Goal: Task Accomplishment & Management: Manage account settings

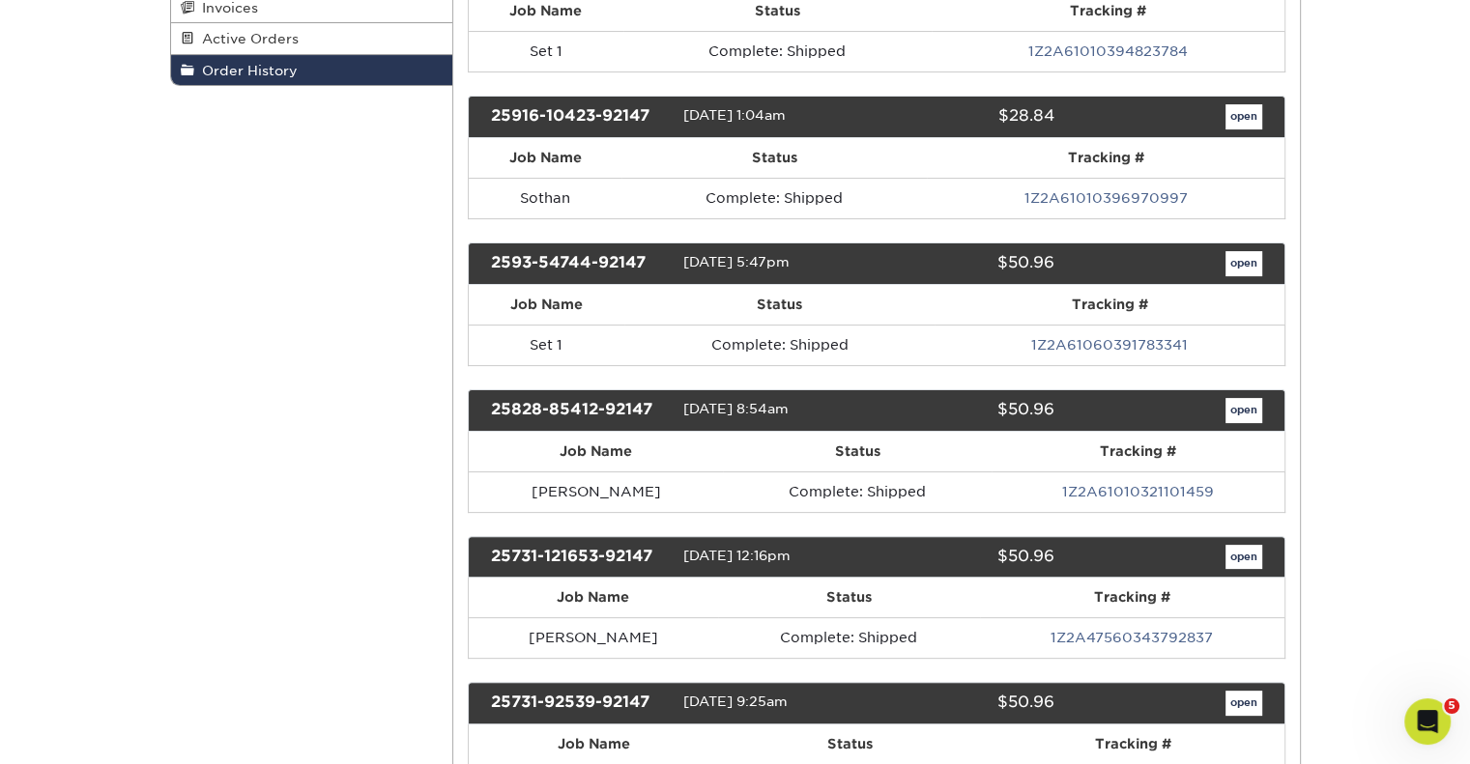
scroll to position [483, 0]
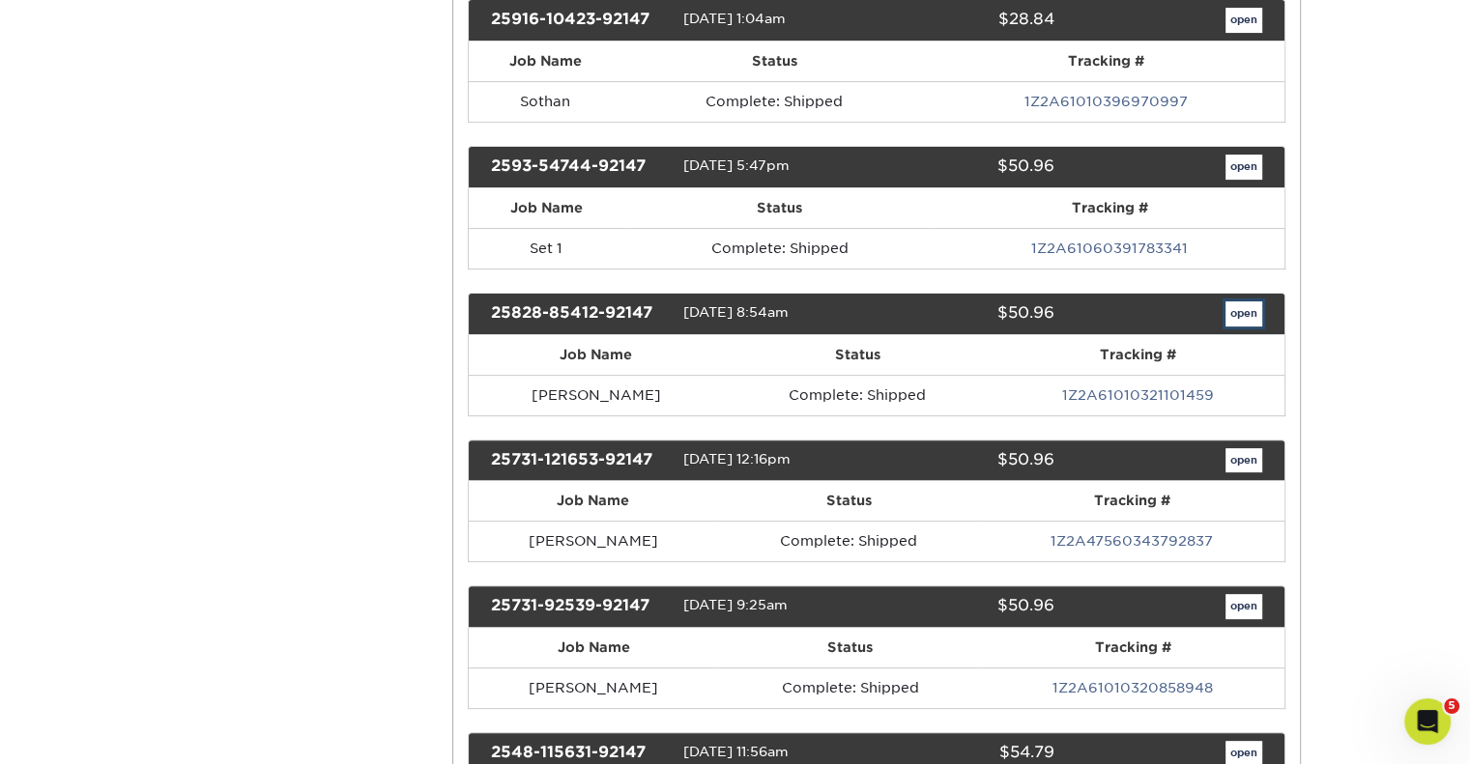
click at [1236, 311] on link "open" at bounding box center [1243, 313] width 37 height 25
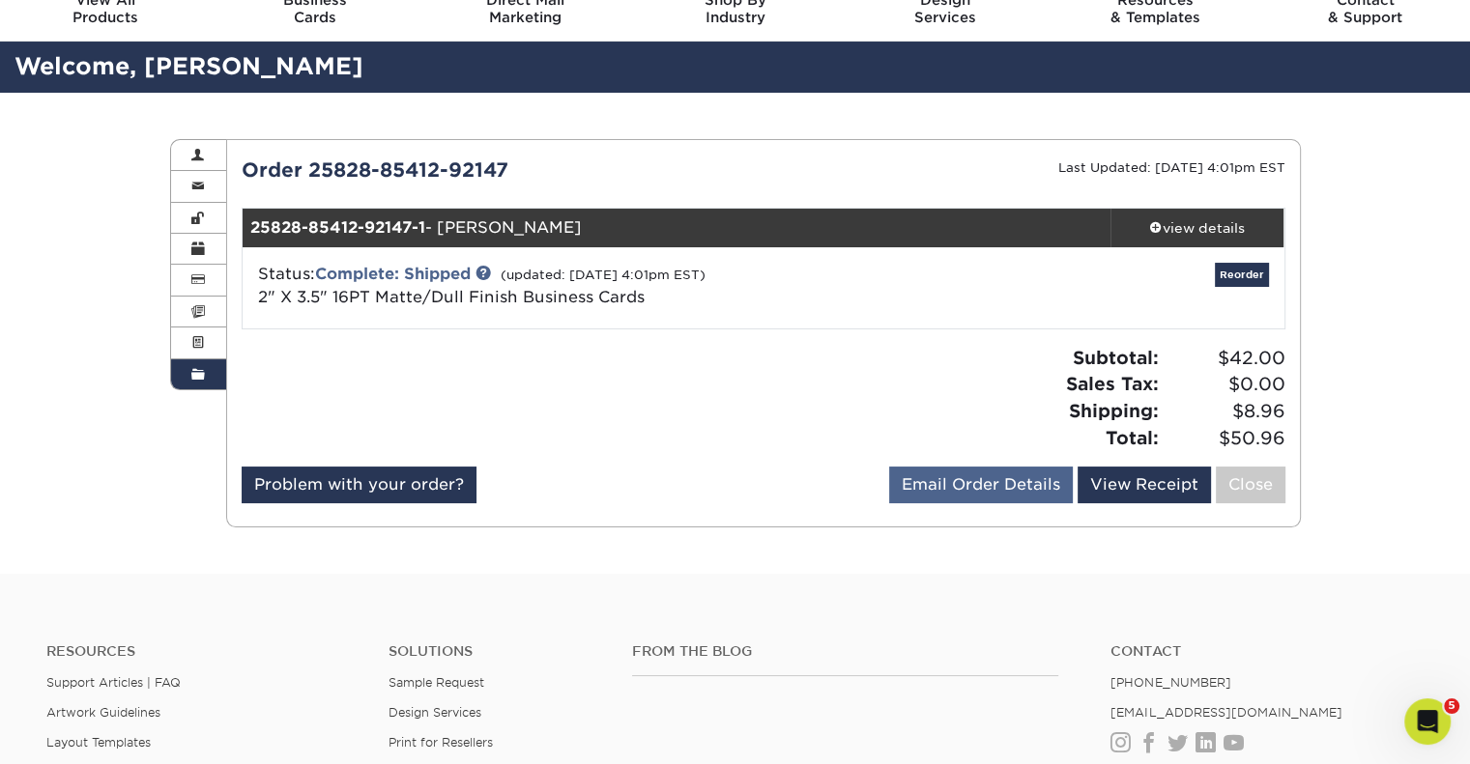
scroll to position [97, 0]
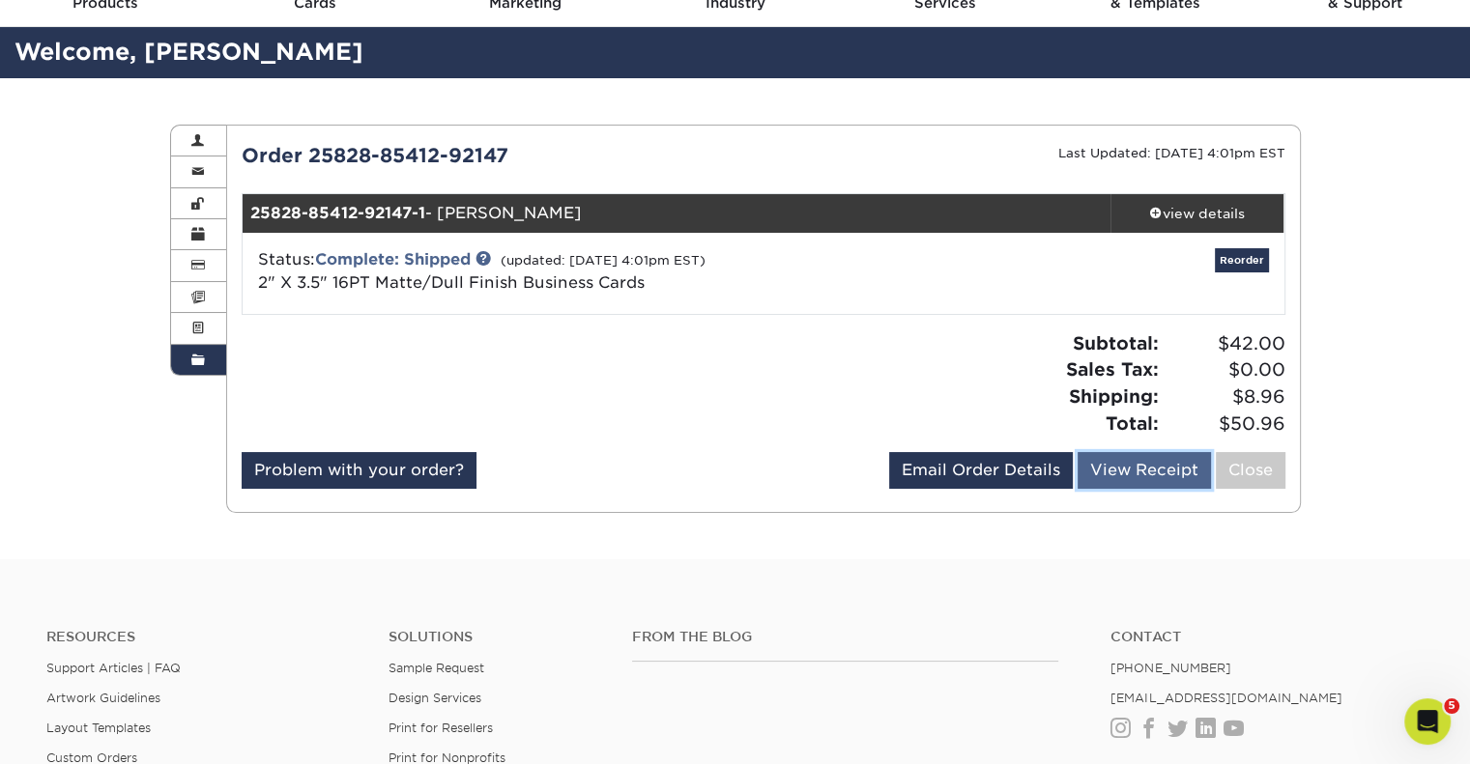
click at [1185, 469] on link "View Receipt" at bounding box center [1143, 470] width 133 height 37
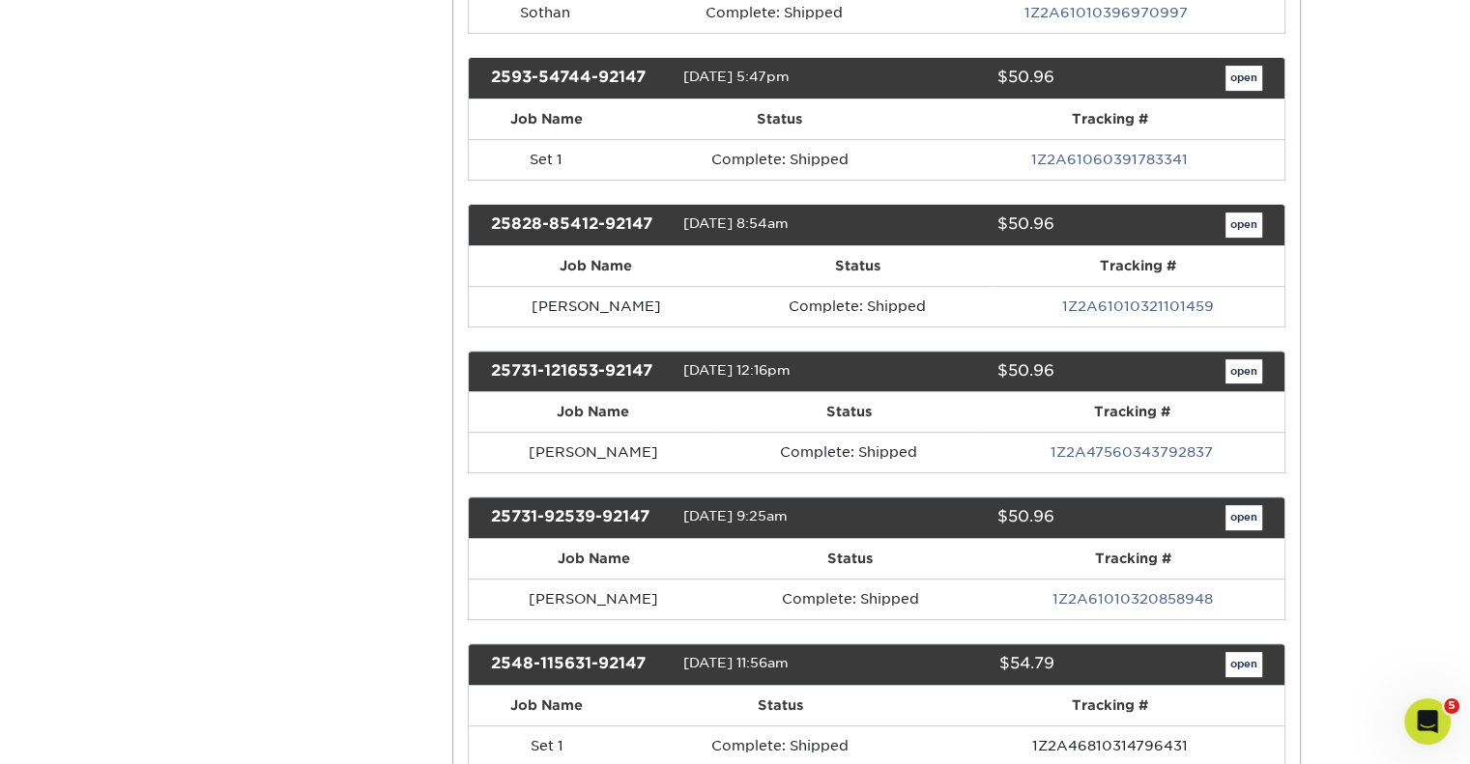
scroll to position [580, 0]
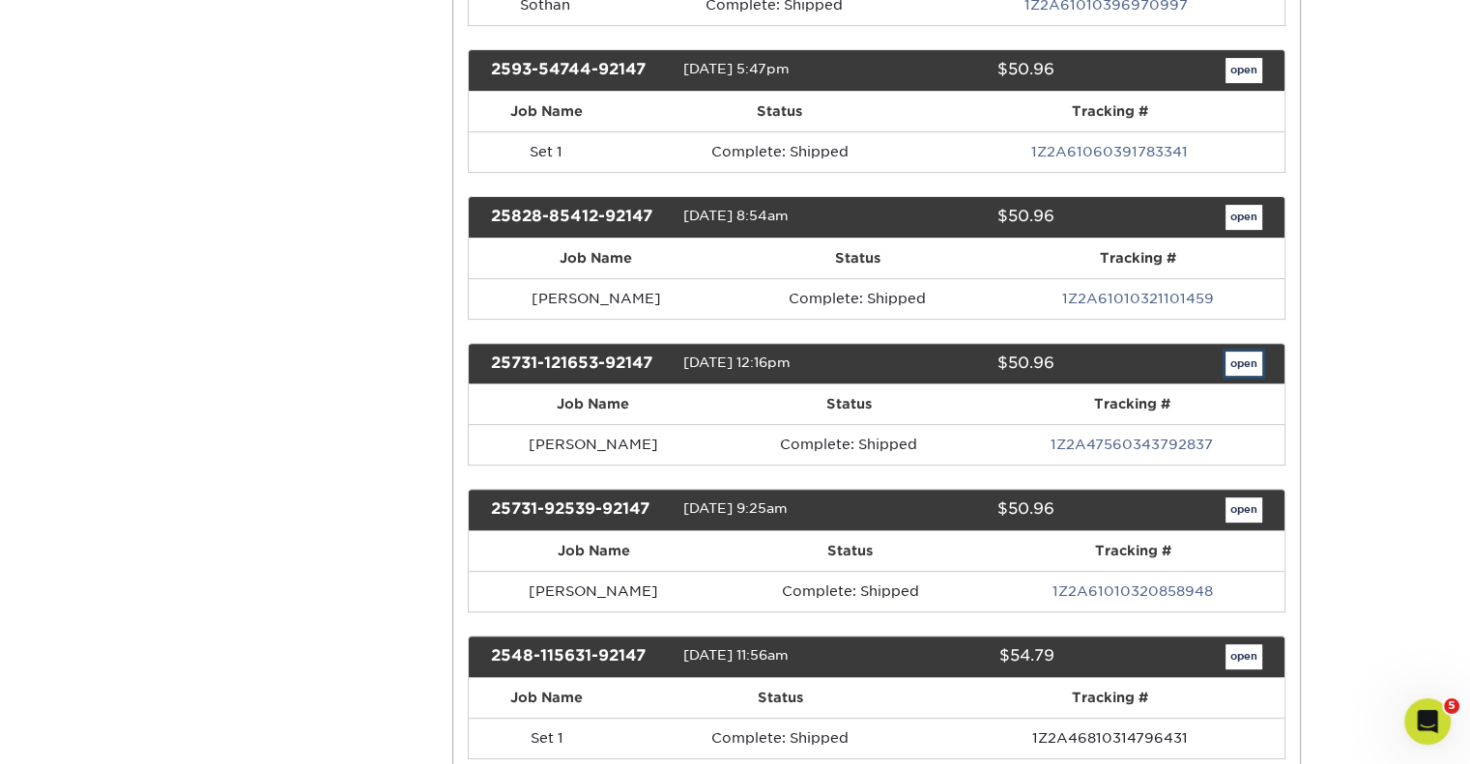
click at [1241, 352] on link "open" at bounding box center [1243, 364] width 37 height 25
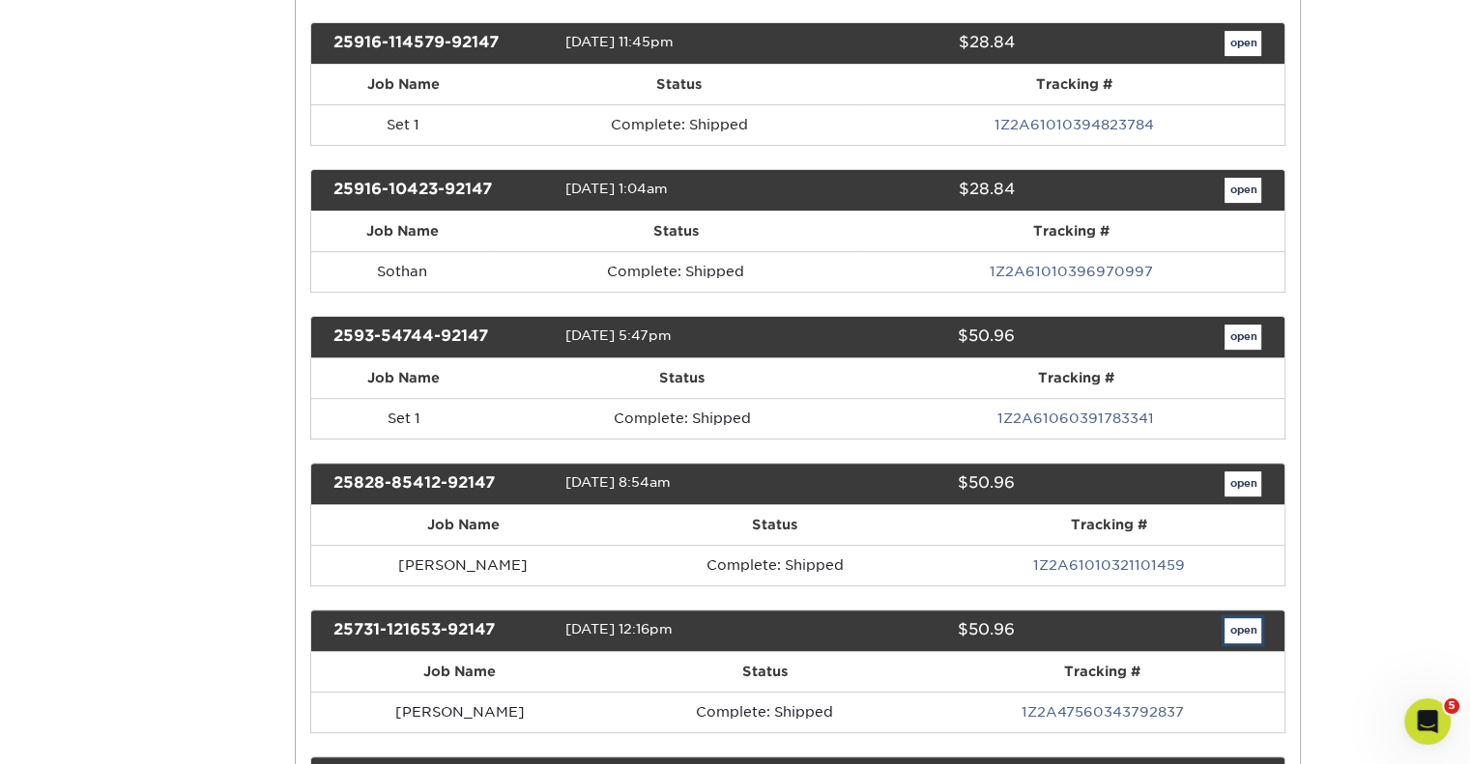
scroll to position [0, 0]
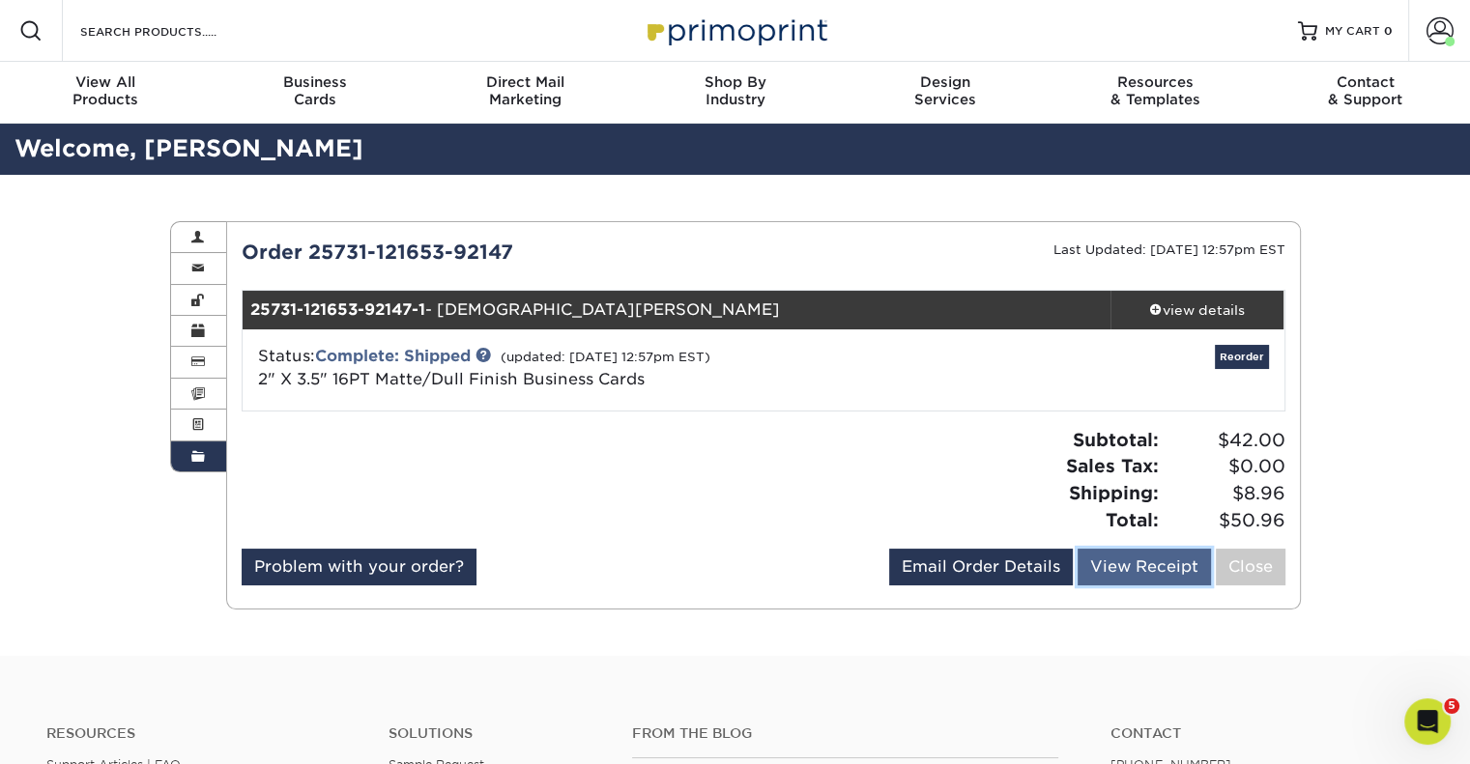
click at [1151, 568] on link "View Receipt" at bounding box center [1143, 567] width 133 height 37
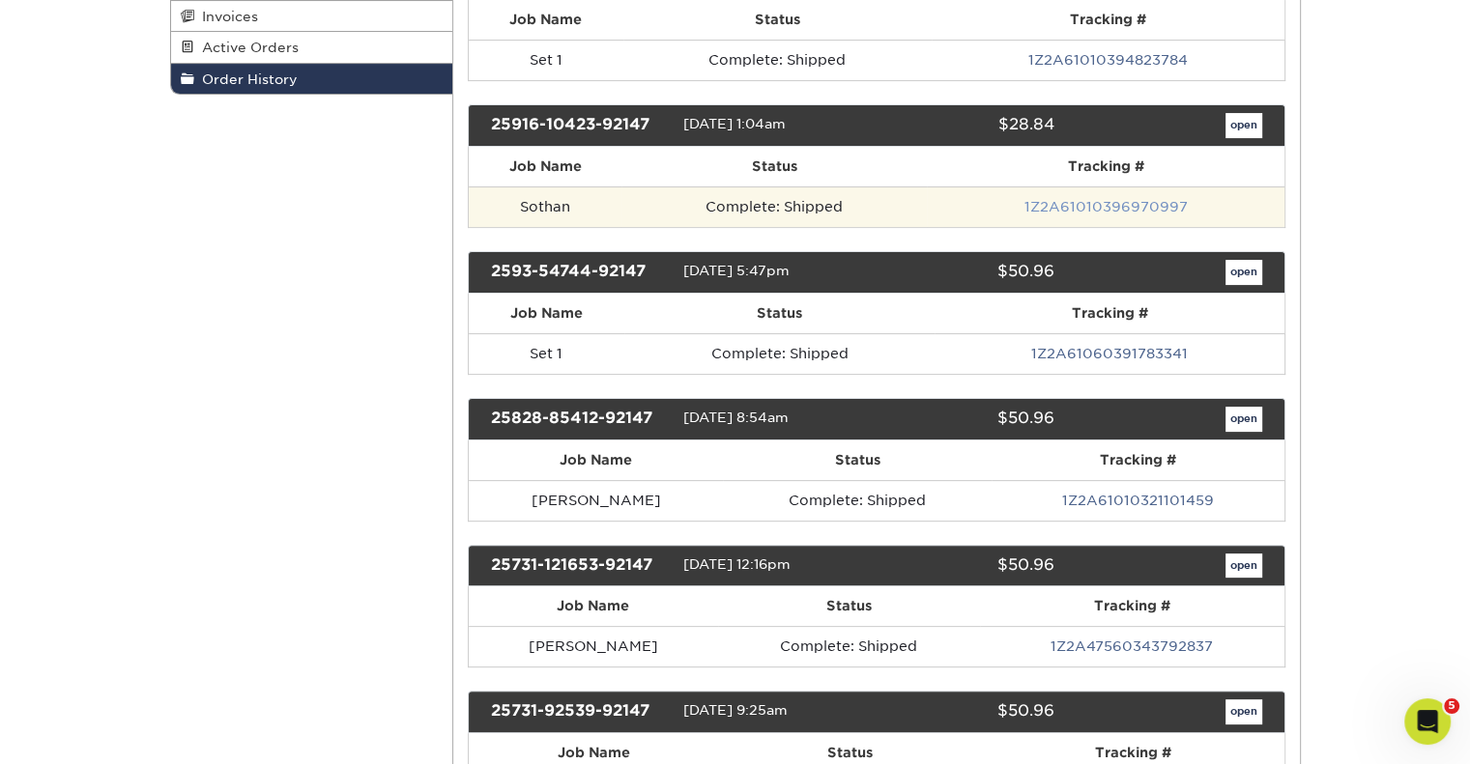
scroll to position [483, 0]
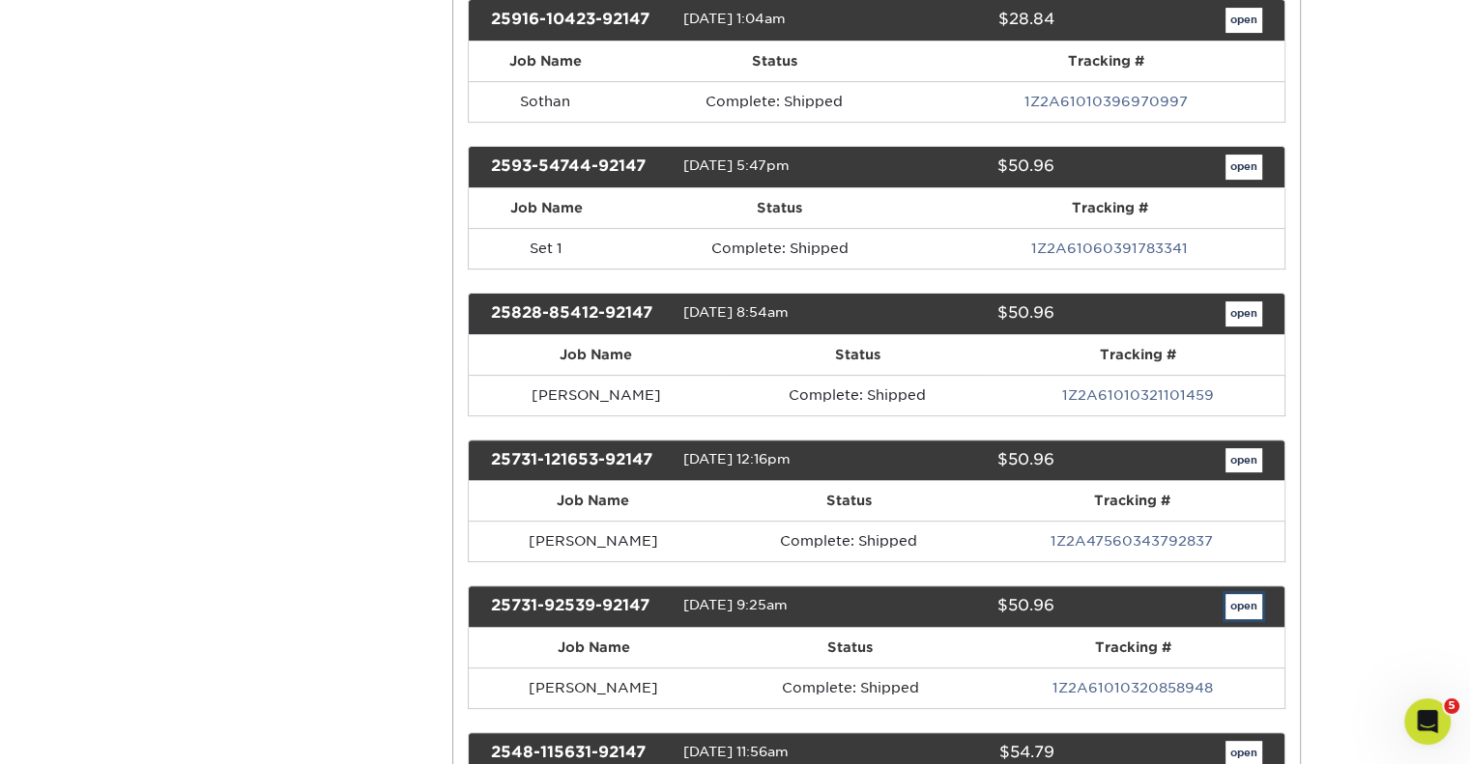
click at [1230, 594] on link "open" at bounding box center [1243, 606] width 37 height 25
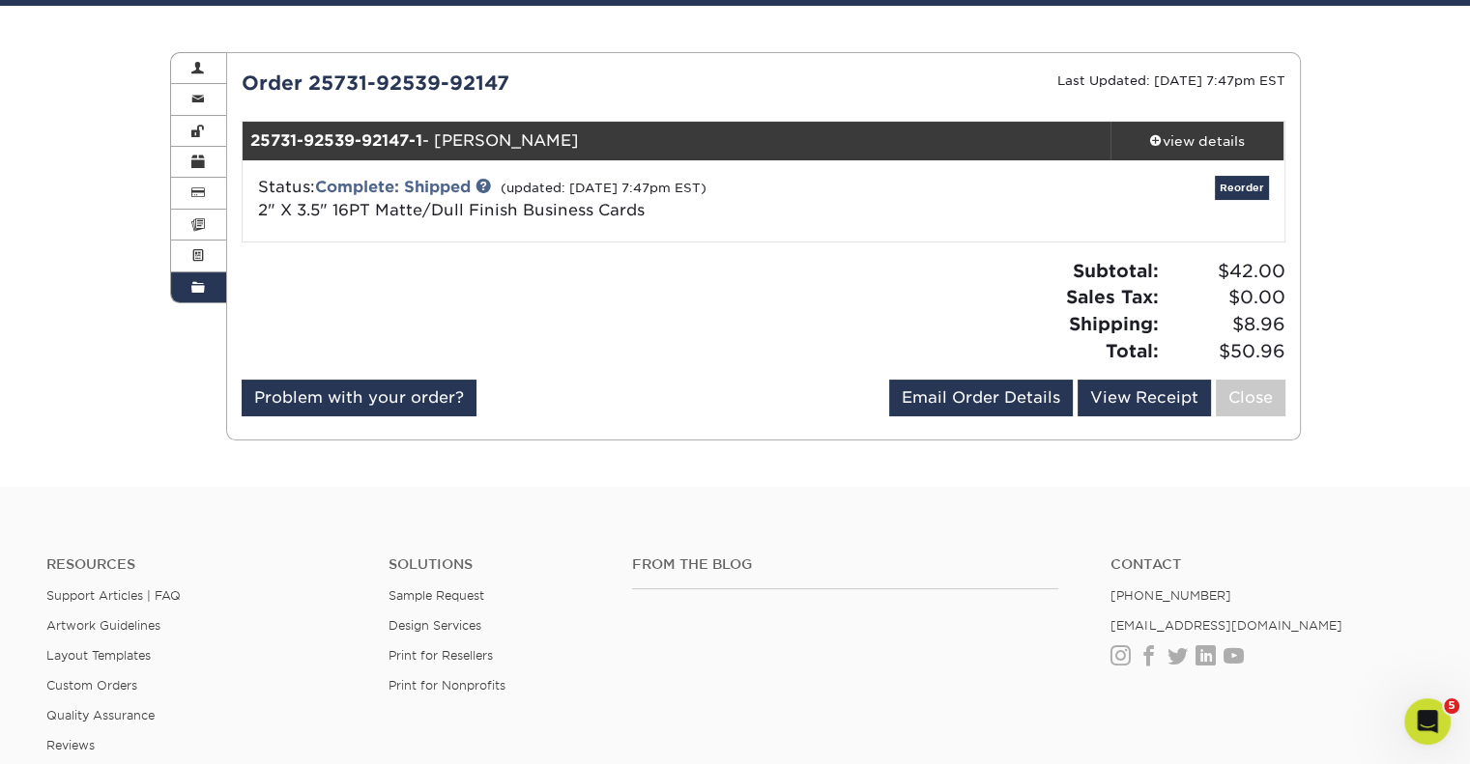
scroll to position [193, 0]
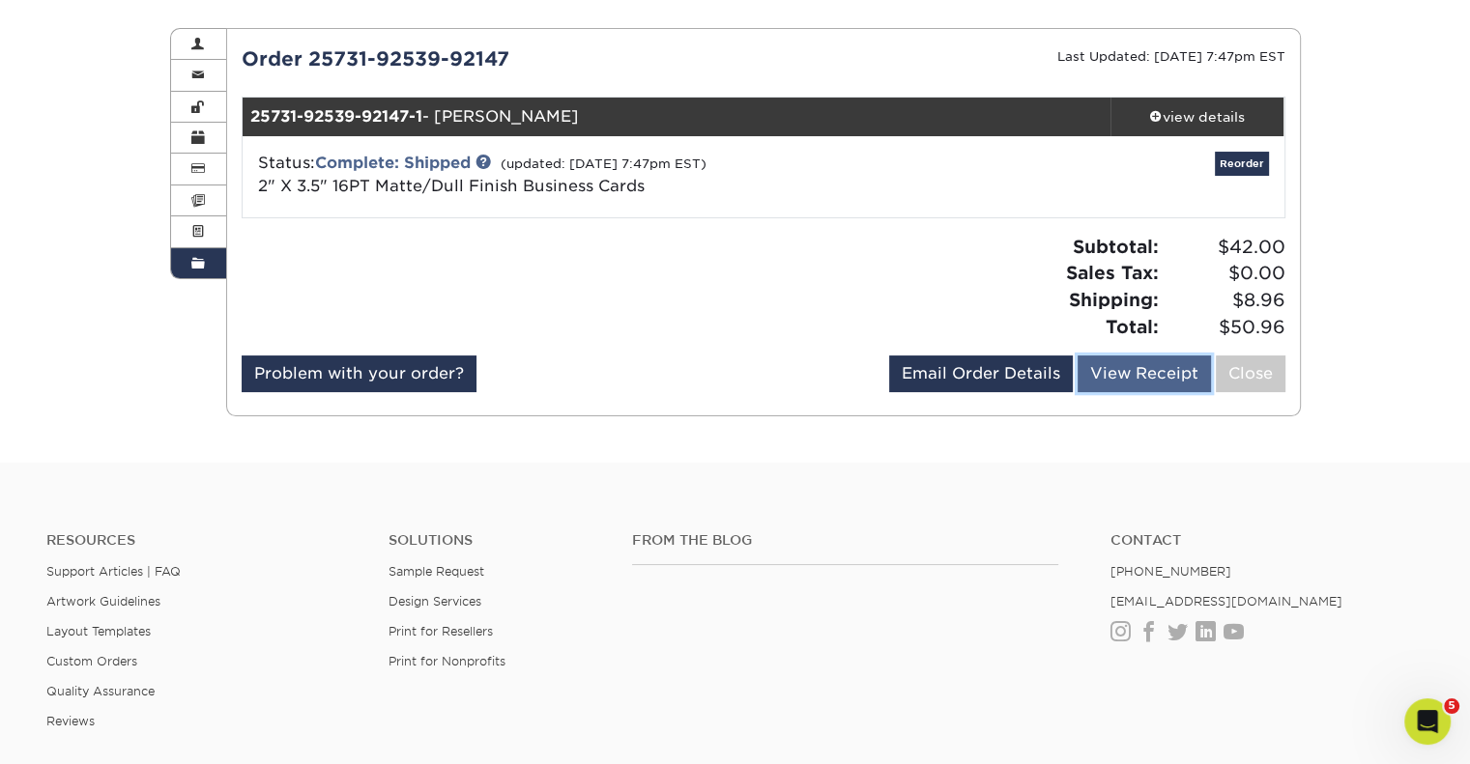
click at [1136, 374] on link "View Receipt" at bounding box center [1143, 374] width 133 height 37
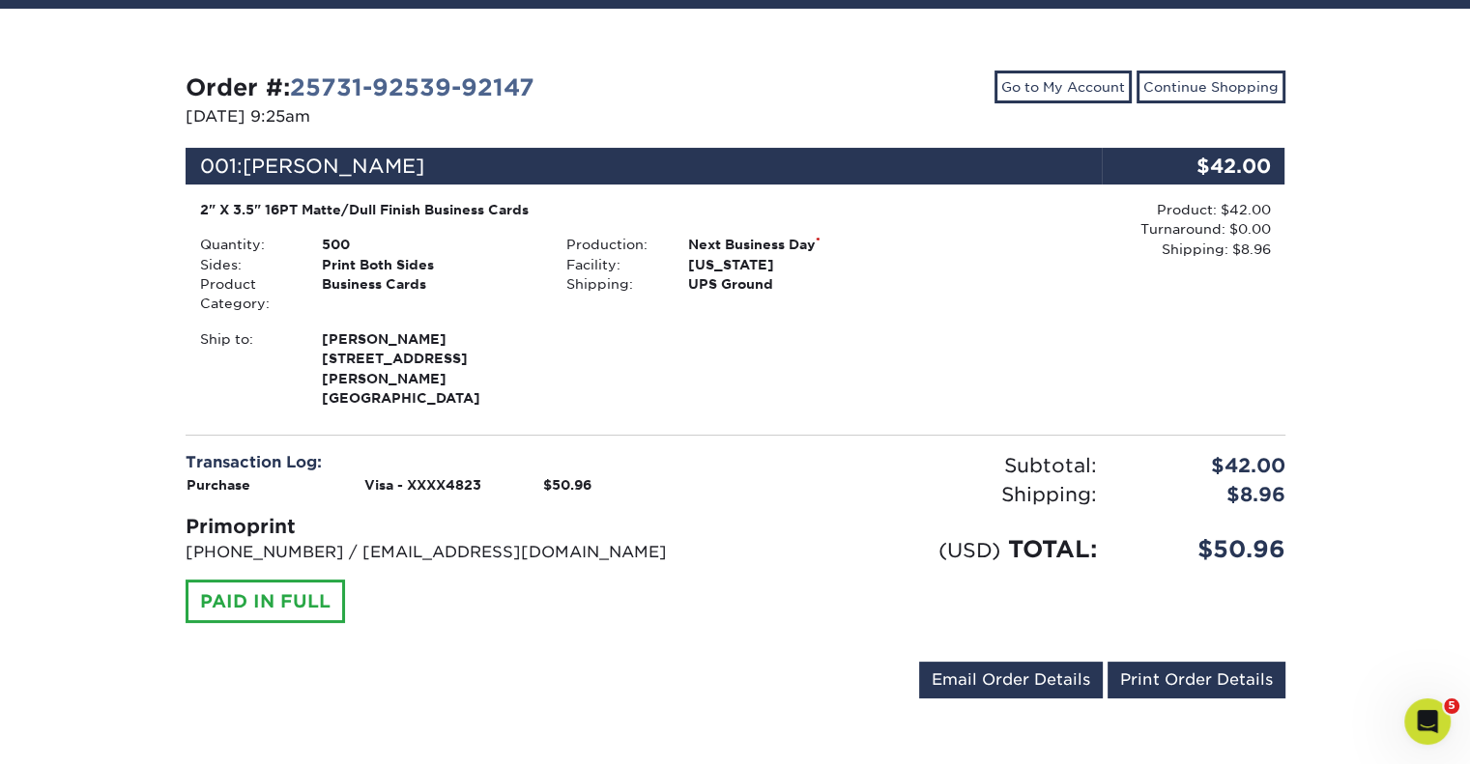
scroll to position [193, 0]
